Goal: Check status

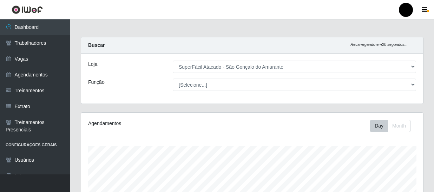
select select "408"
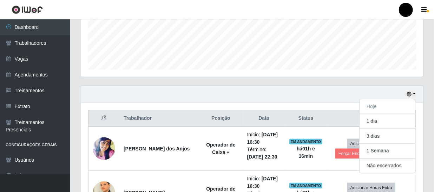
scroll to position [146, 342]
click at [387, 152] on button "1 Semana" at bounding box center [388, 150] width 56 height 15
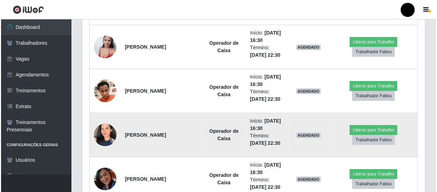
scroll to position [2227, 0]
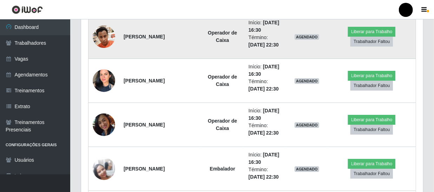
click at [104, 37] on img at bounding box center [104, 36] width 22 height 30
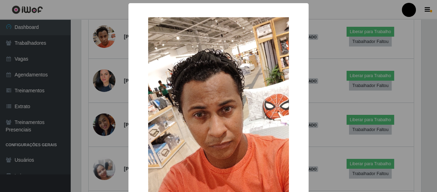
click at [103, 38] on div "× OK Cancel" at bounding box center [218, 96] width 437 height 192
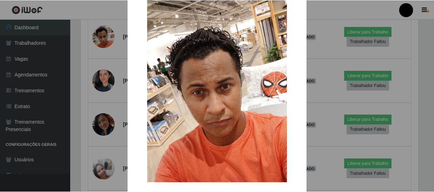
scroll to position [32, 0]
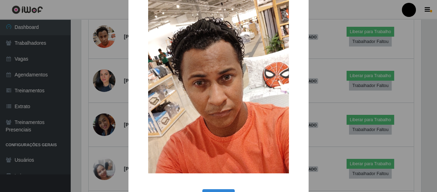
click at [215, 92] on img at bounding box center [218, 79] width 141 height 187
click at [104, 31] on div "× OK Cancel" at bounding box center [218, 96] width 437 height 192
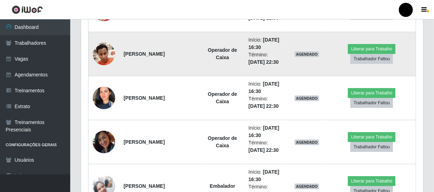
scroll to position [2195, 0]
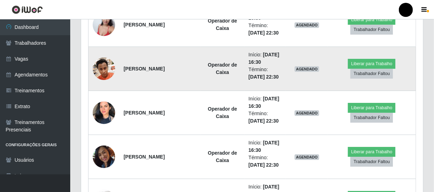
click at [107, 65] on img at bounding box center [104, 68] width 22 height 30
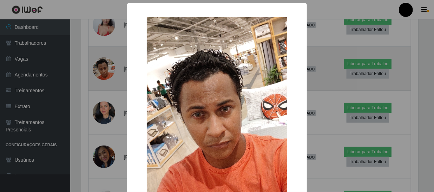
scroll to position [146, 339]
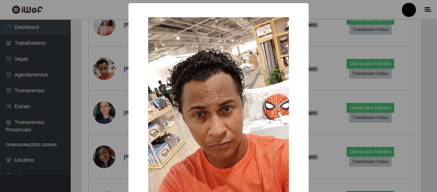
click at [107, 64] on div "× OK Cancel" at bounding box center [218, 96] width 437 height 192
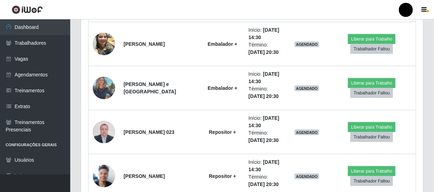
scroll to position [1492, 0]
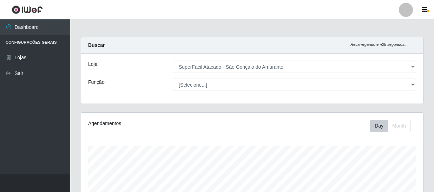
select select "408"
